Goal: Manage account settings

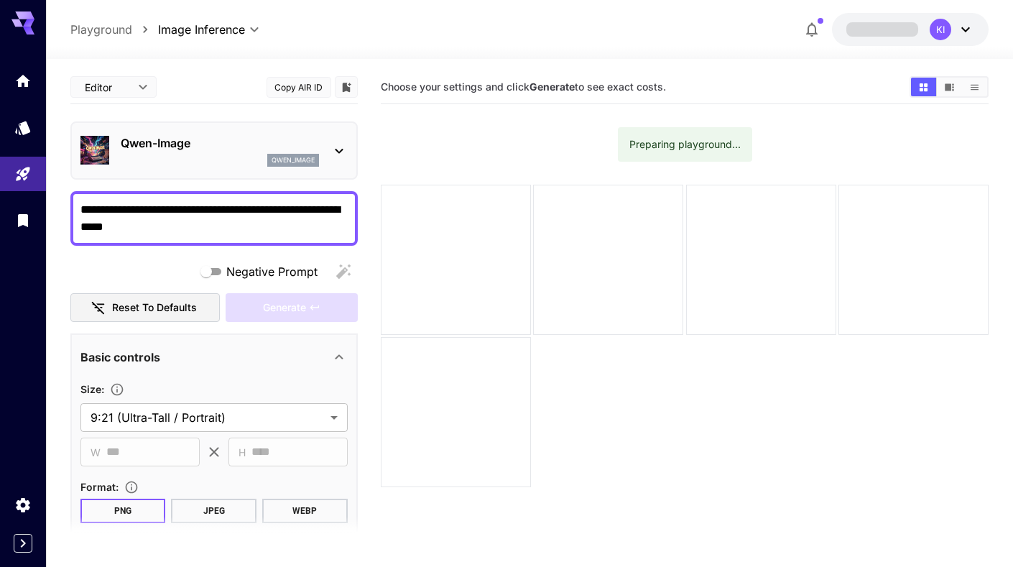
click at [966, 40] on div "KI" at bounding box center [952, 30] width 45 height 22
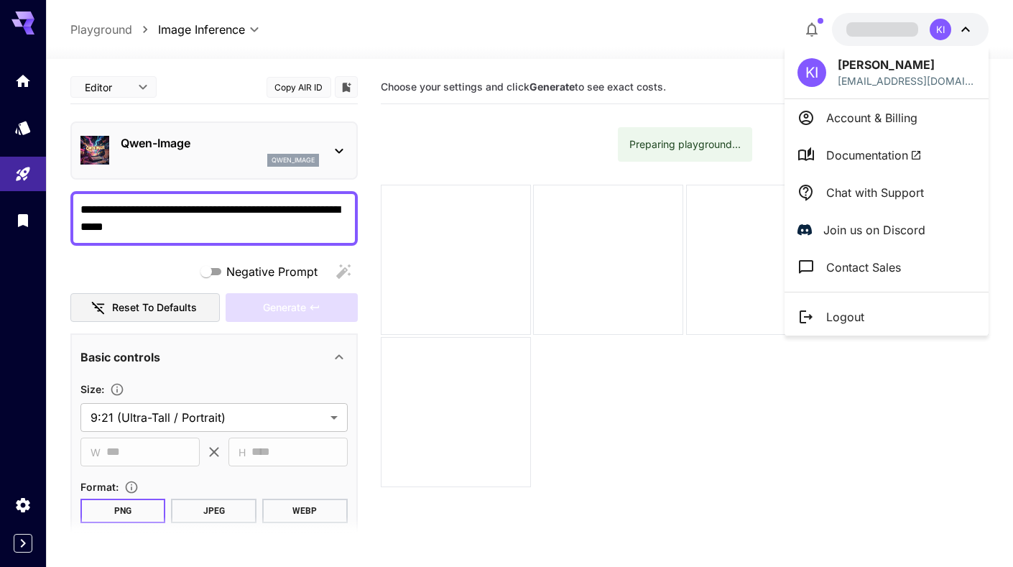
click at [891, 112] on p "Account & Billing" at bounding box center [871, 117] width 91 height 17
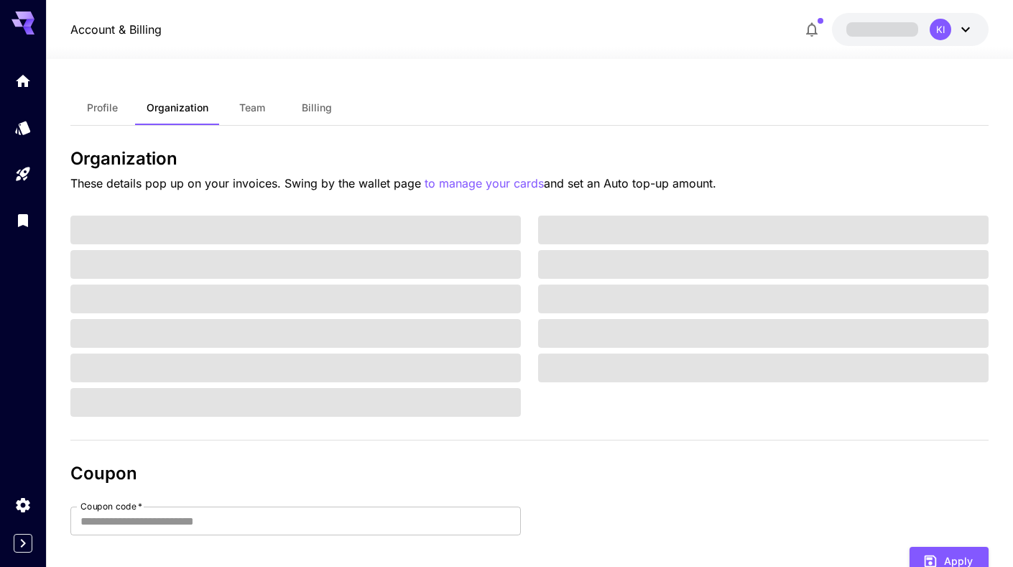
click at [949, 24] on div "KI" at bounding box center [941, 30] width 22 height 22
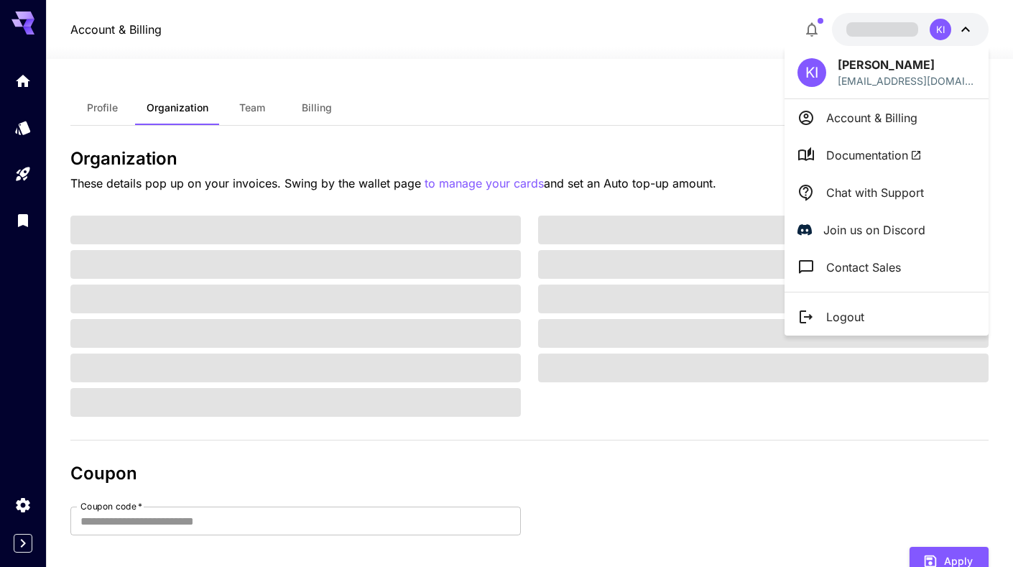
click at [590, 85] on div at bounding box center [506, 283] width 1013 height 567
